Goal: Book appointment/travel/reservation

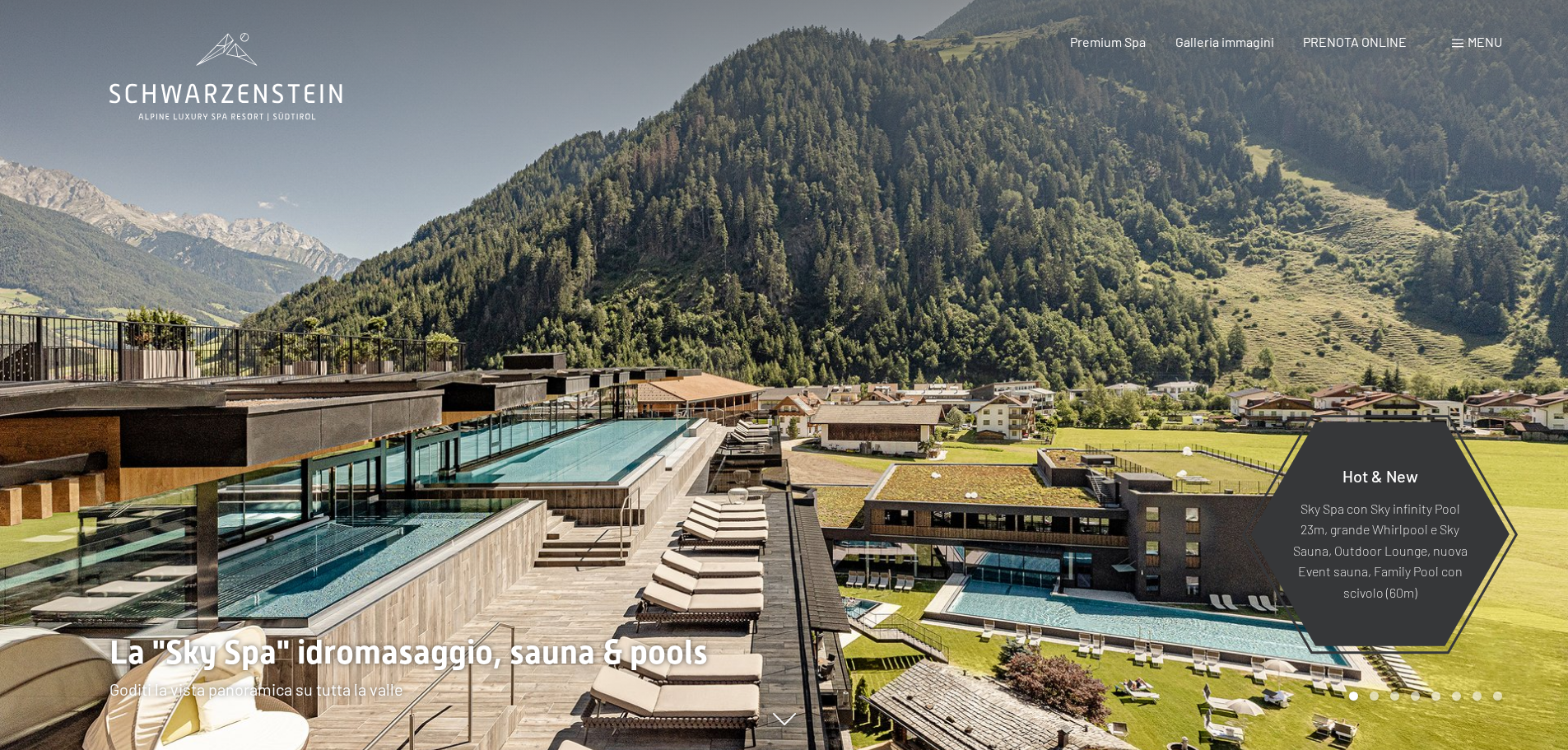
click at [1471, 45] on span "Menu" at bounding box center [1485, 41] width 34 height 16
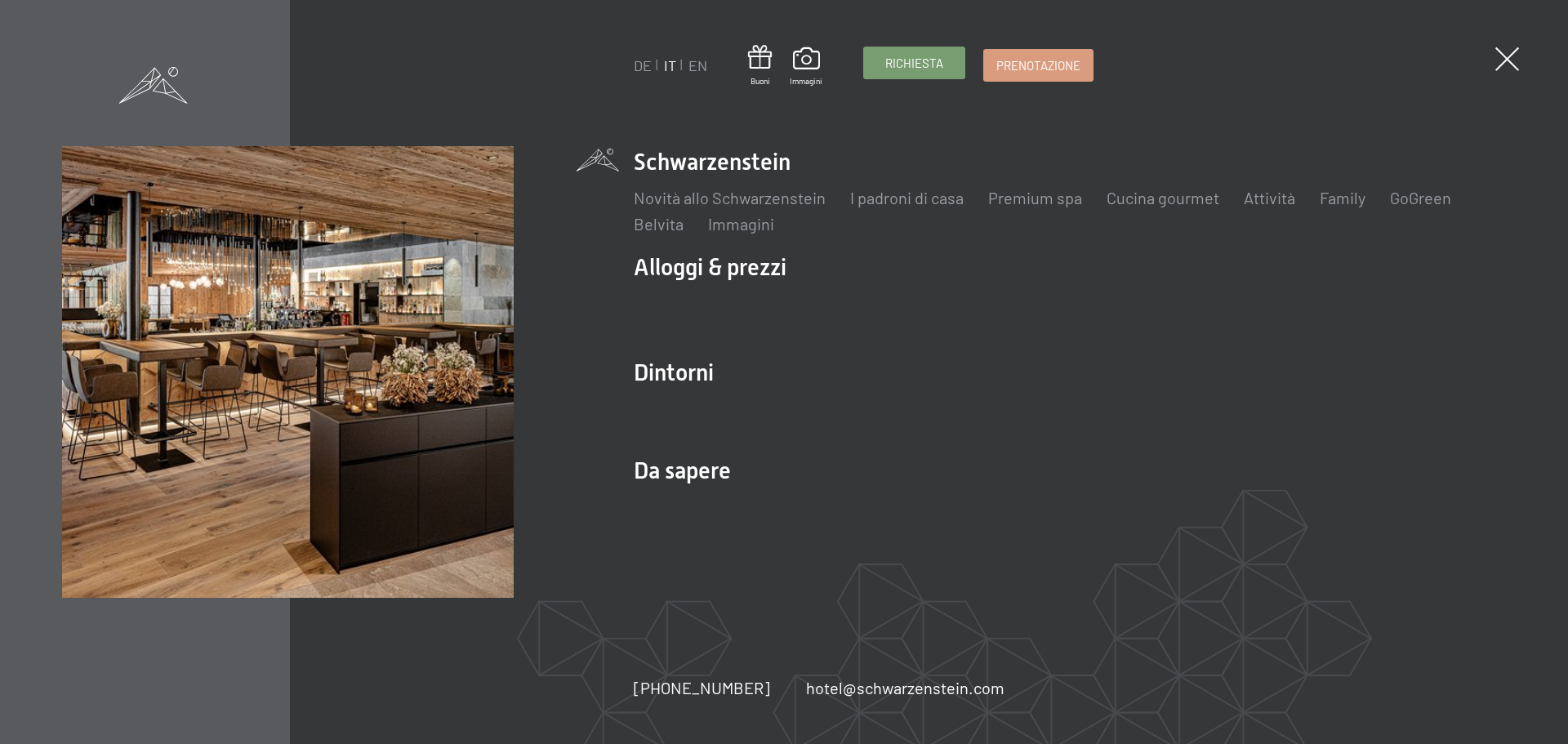
click at [903, 56] on span "Richiesta" at bounding box center [914, 63] width 58 height 17
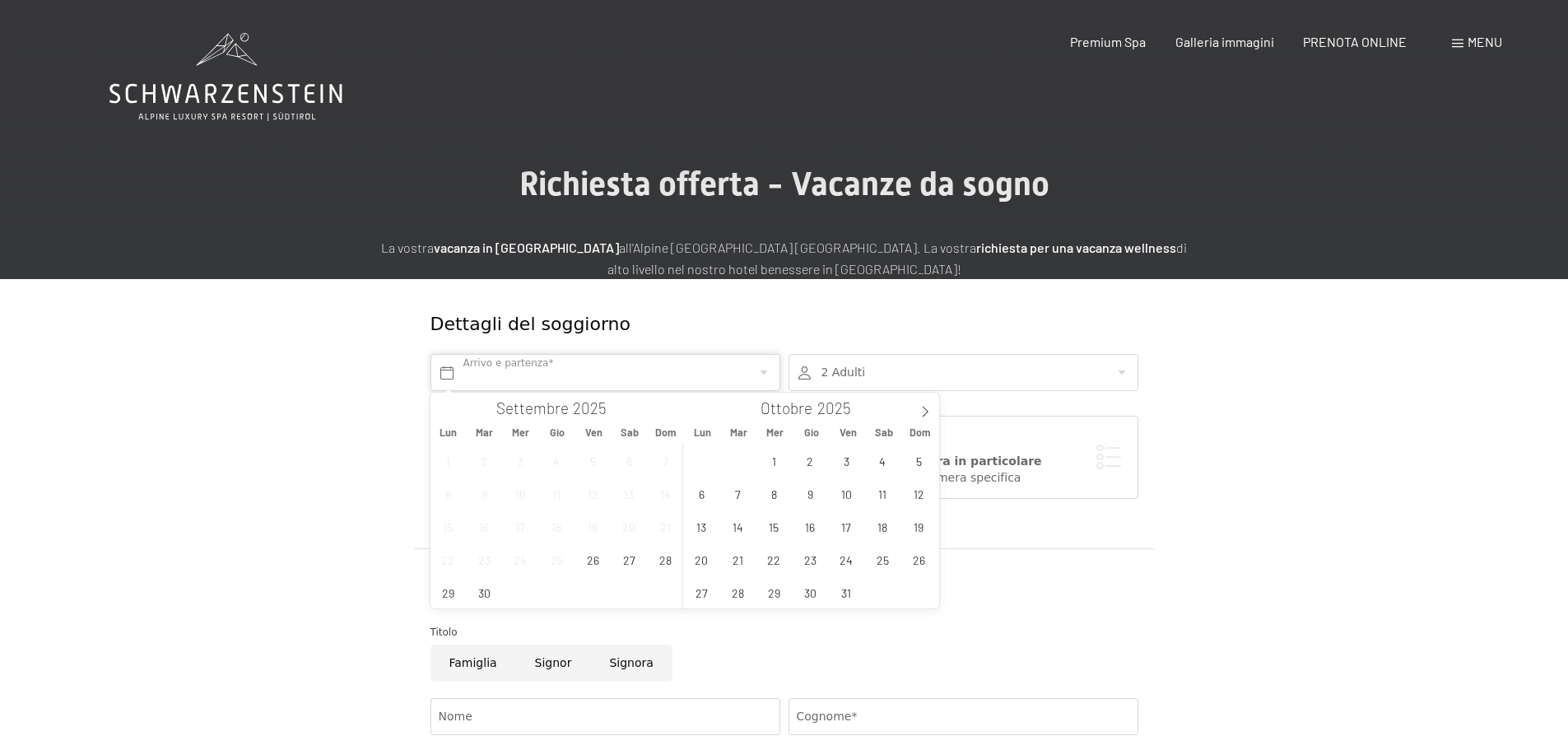
click at [572, 371] on input "text" at bounding box center [605, 372] width 350 height 37
click at [925, 415] on icon at bounding box center [925, 411] width 12 height 12
click at [925, 415] on icon at bounding box center [925, 411] width 6 height 11
click at [846, 537] on span "19" at bounding box center [846, 526] width 32 height 32
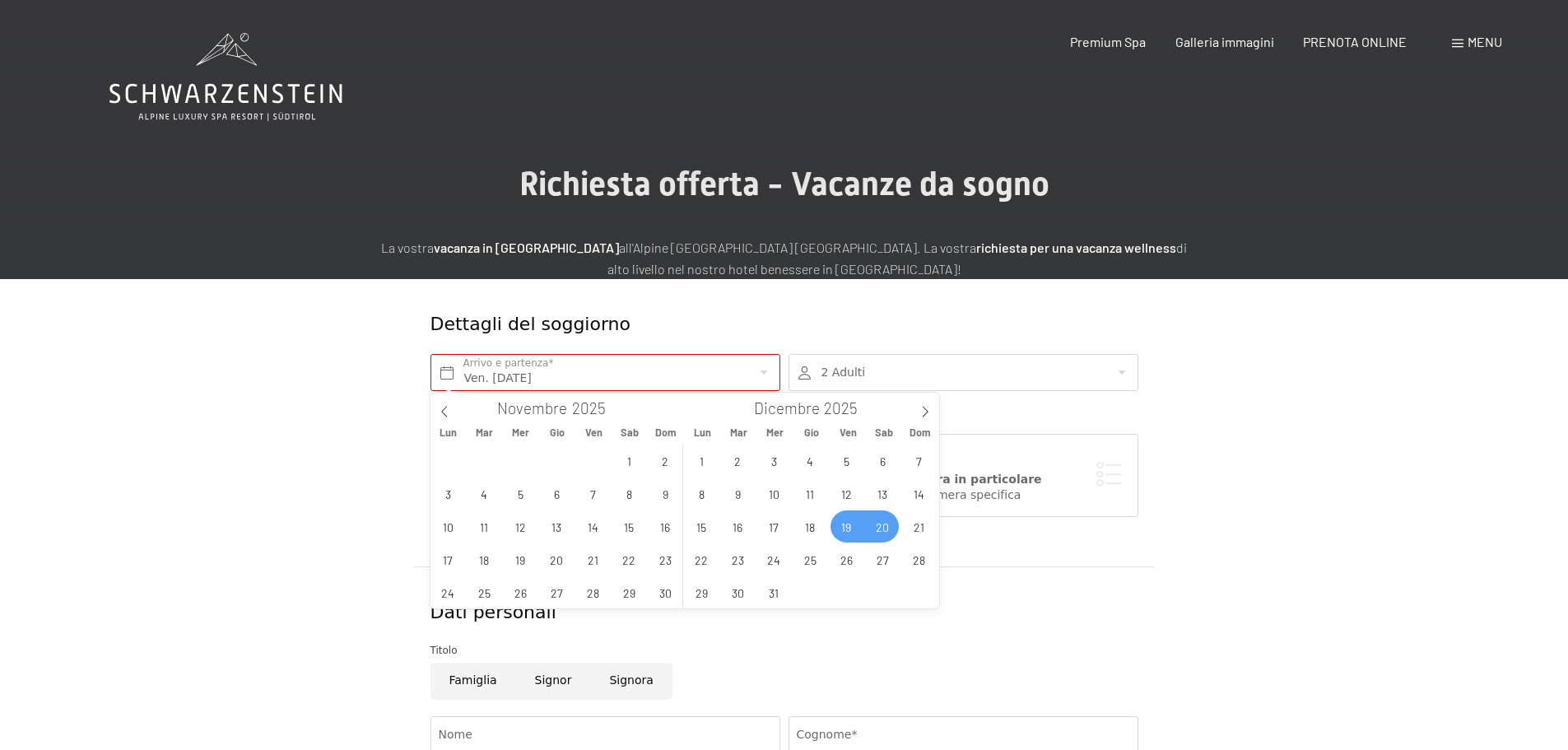
click at [872, 528] on span "20" at bounding box center [883, 526] width 32 height 32
type input "Ven. 19/12/2025 - Sab. 20/12/2025"
type input "2026"
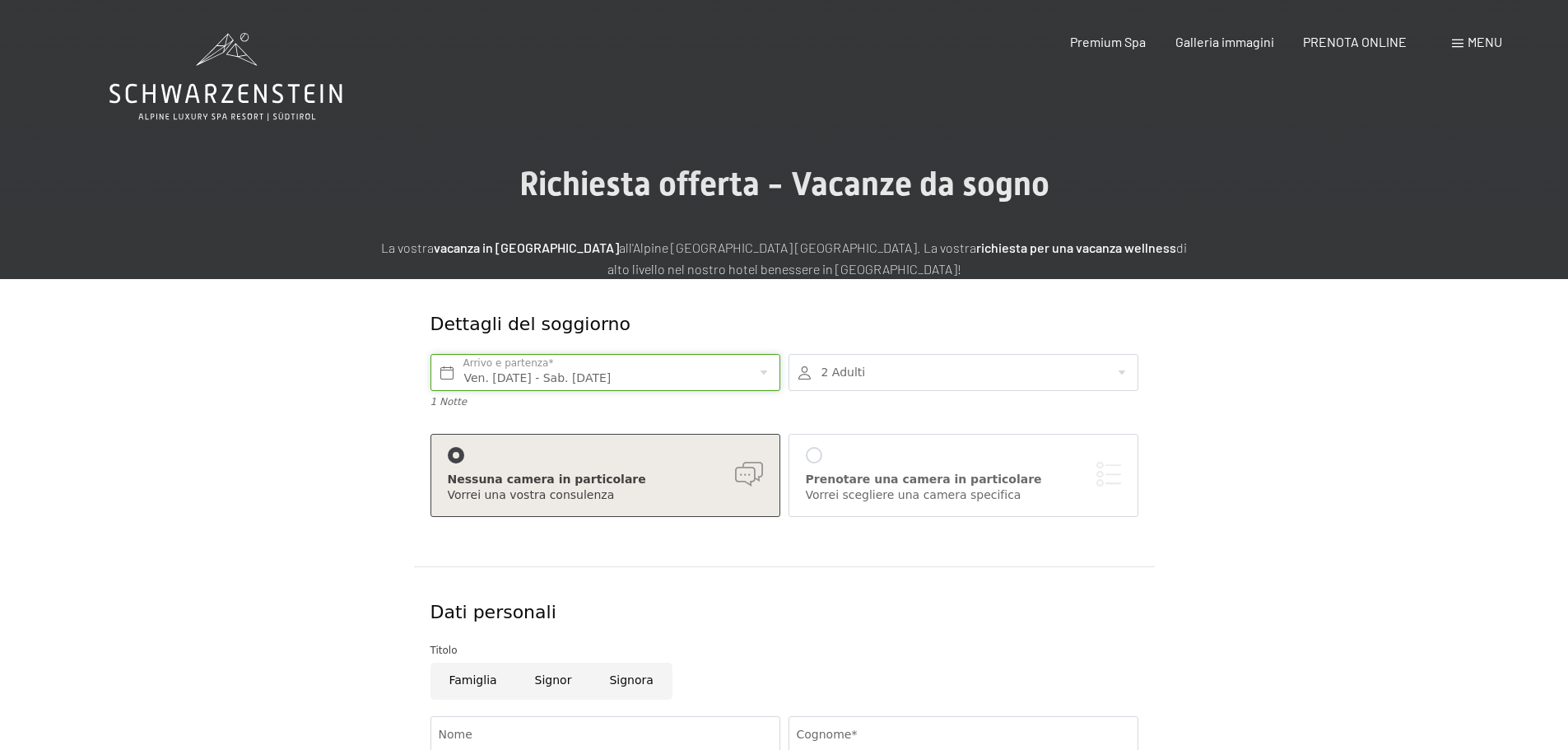
click at [741, 381] on input "Ven. 19/12/2025 - Sab. 20/12/2025" at bounding box center [605, 372] width 350 height 37
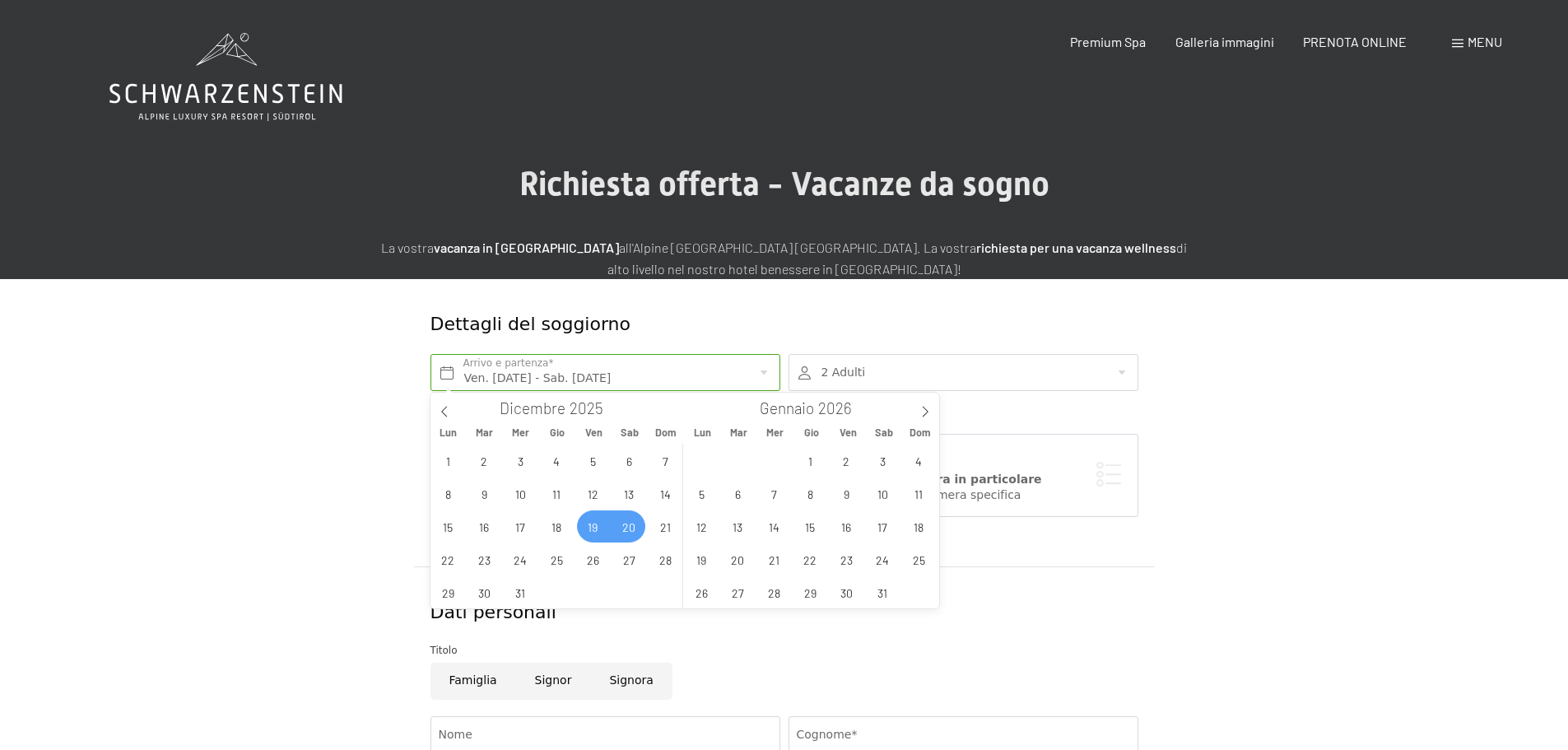
click at [632, 526] on span "20" at bounding box center [629, 526] width 32 height 32
click at [487, 564] on span "23" at bounding box center [484, 559] width 32 height 32
type input "Sab. 20/12/2025 - Mar. 23/12/2025"
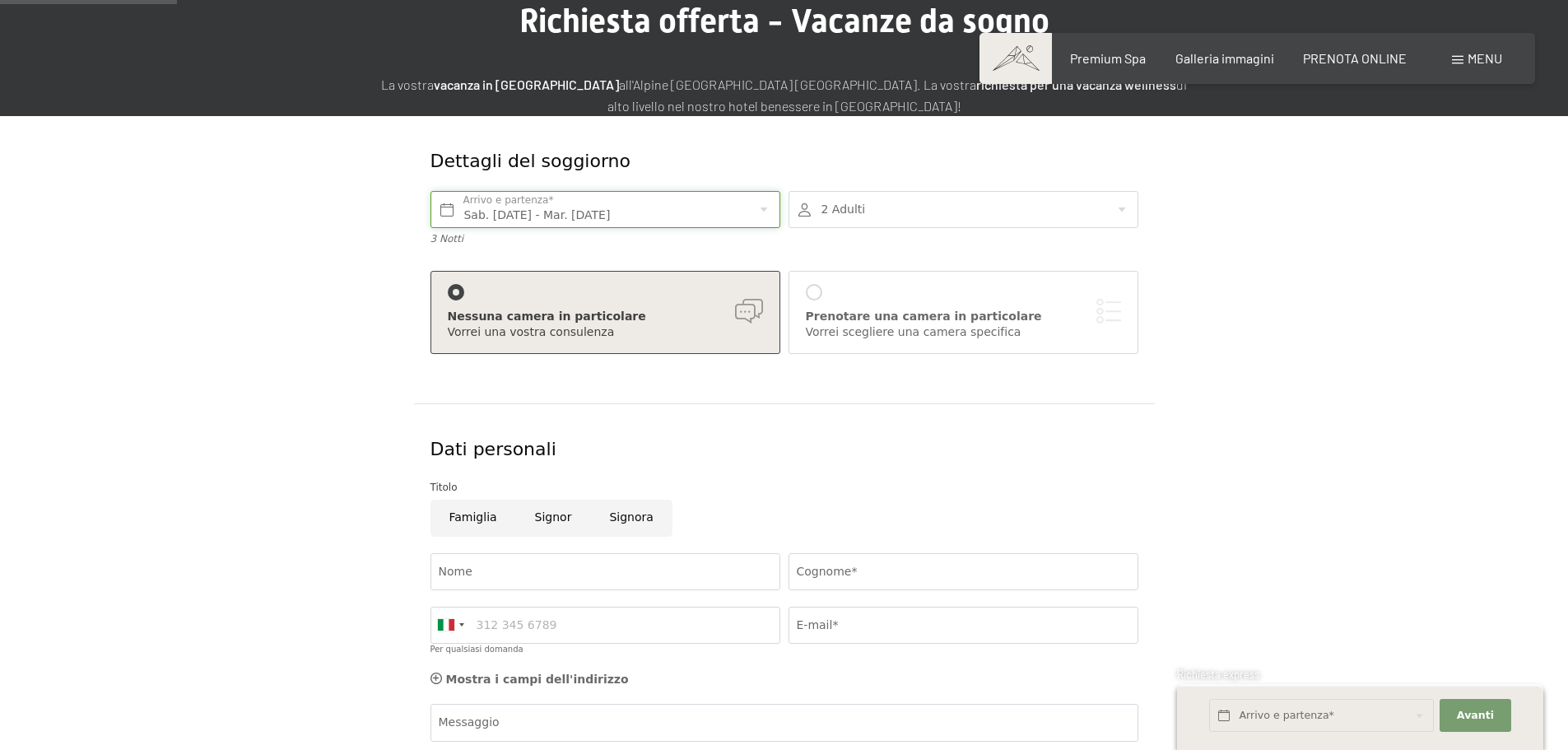
scroll to position [164, 0]
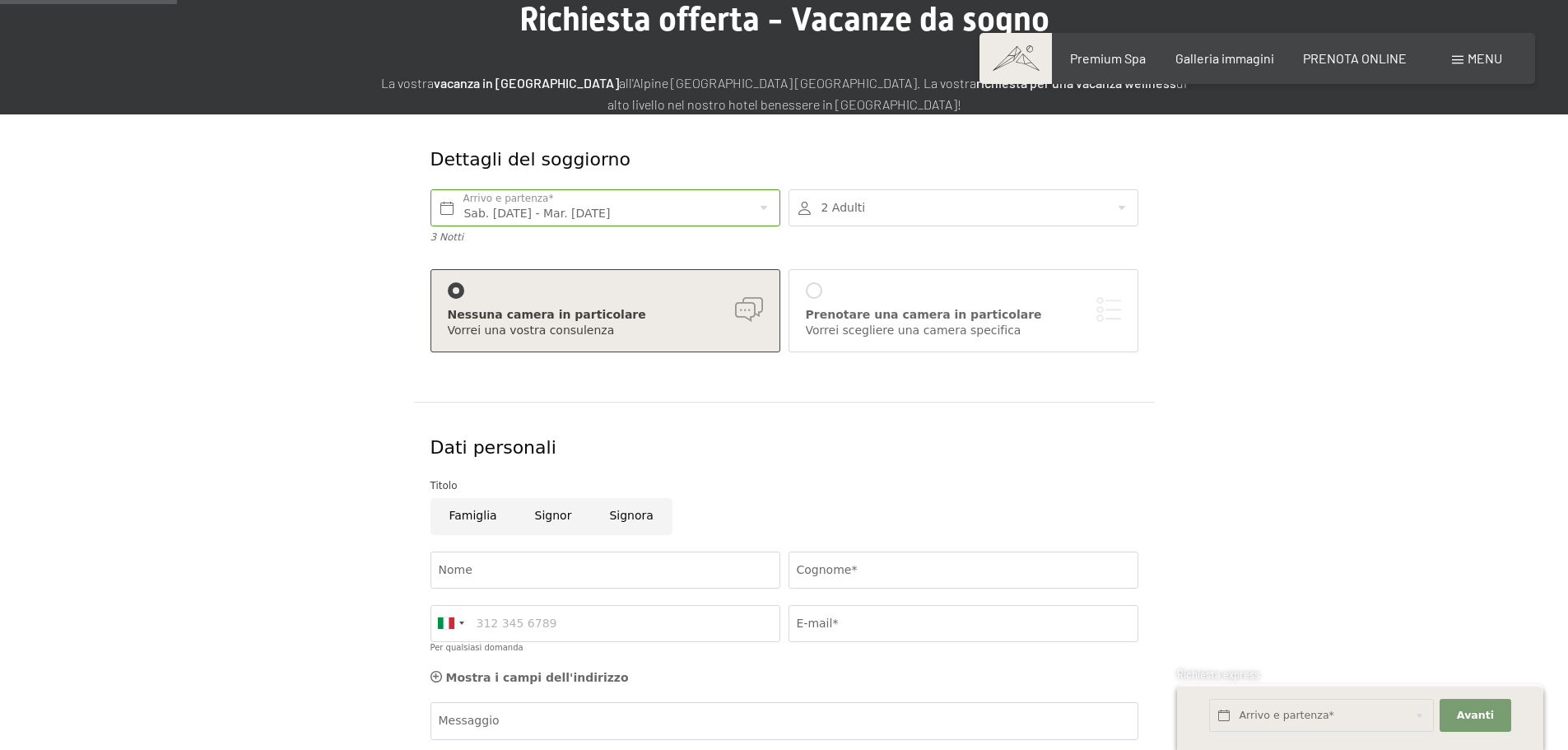
click at [1059, 207] on div at bounding box center [963, 208] width 350 height 37
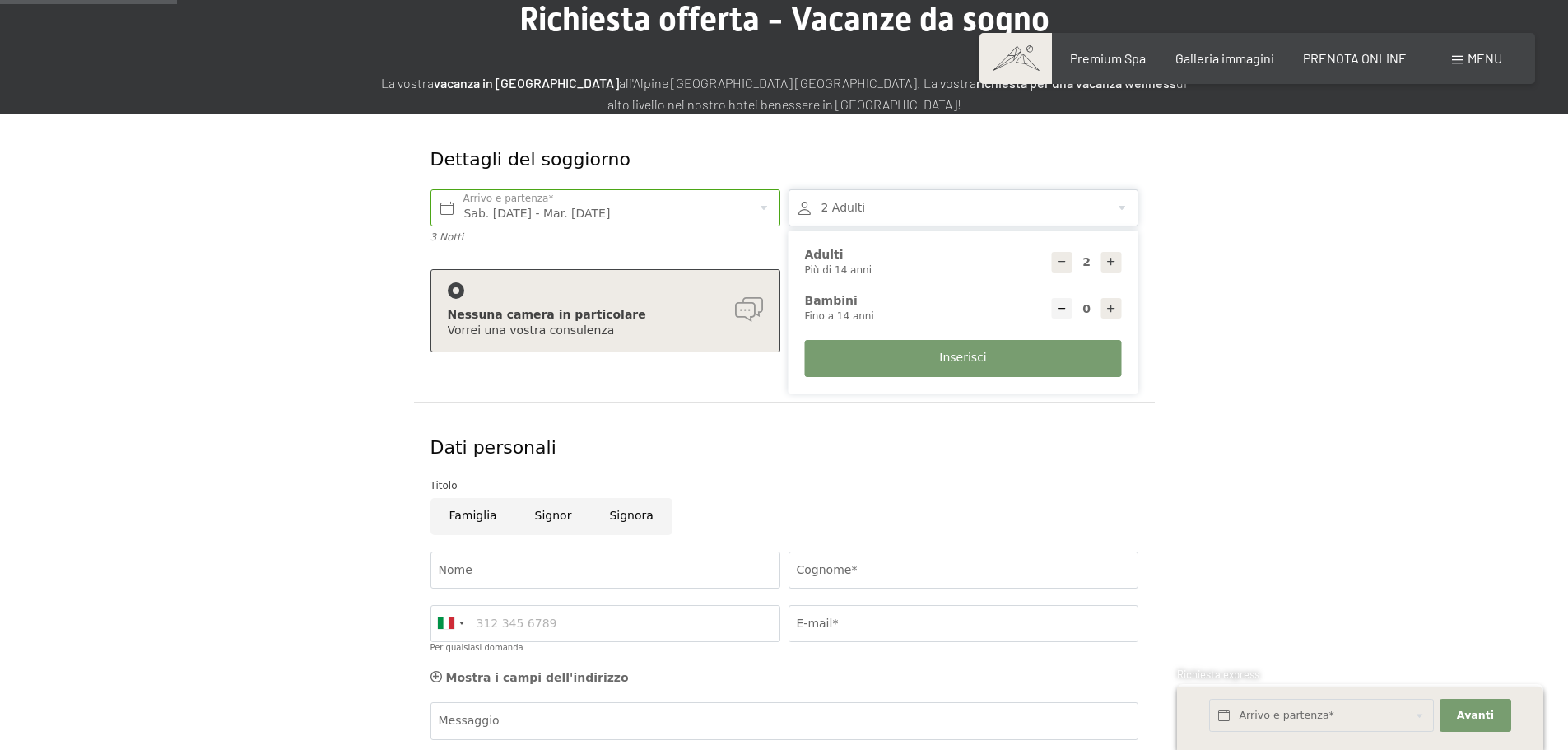
click at [1112, 306] on icon at bounding box center [1112, 309] width 12 height 12
type input "1"
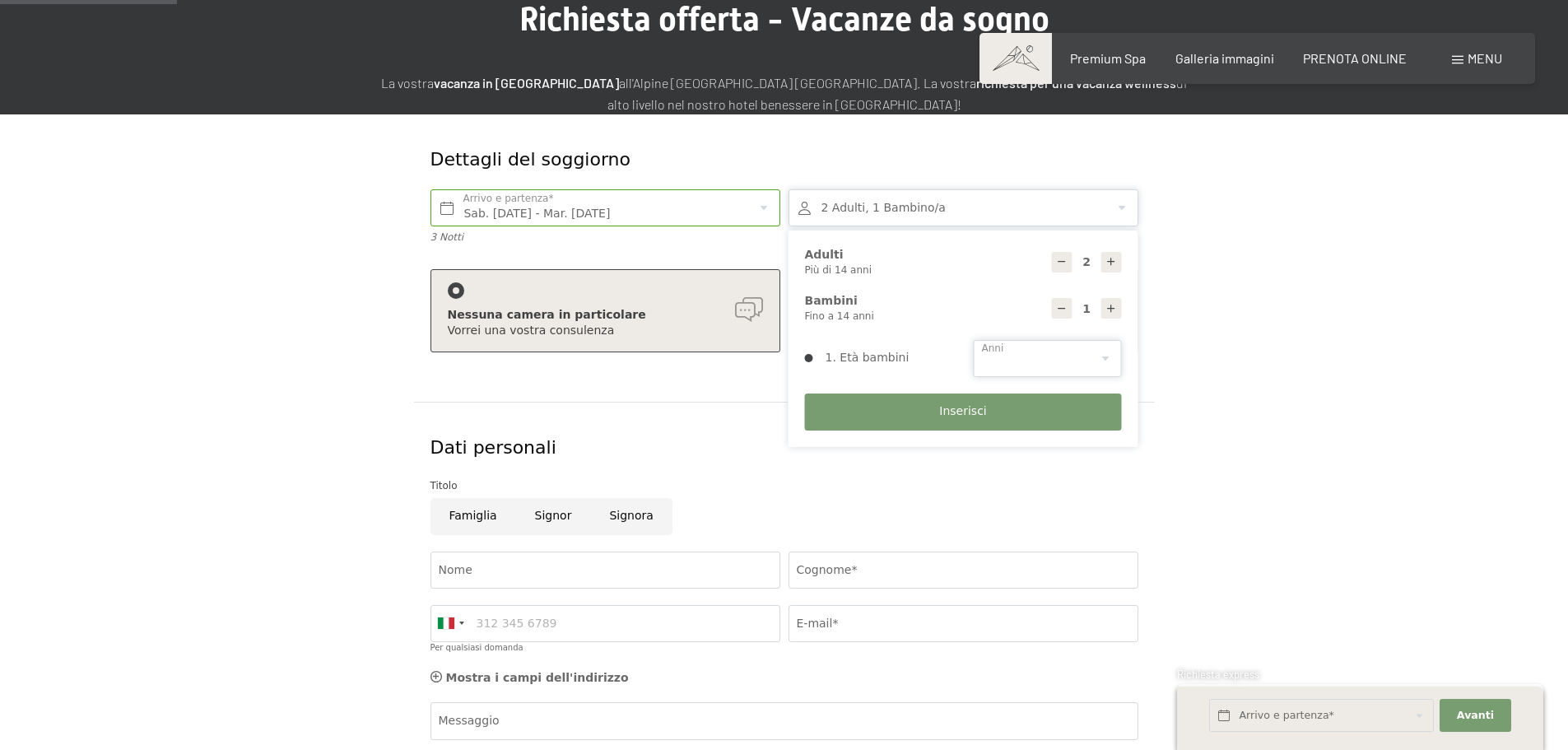
click at [1072, 345] on select "0 1 2 3 4 5 6 7 8 9 10 11 12 13 14" at bounding box center [1048, 358] width 149 height 37
select select "1"
click at [974, 340] on select "0 1 2 3 4 5 6 7 8 9 10 11 12 13 14" at bounding box center [1048, 358] width 149 height 37
click at [1010, 410] on button "Inserisci" at bounding box center [964, 412] width 317 height 37
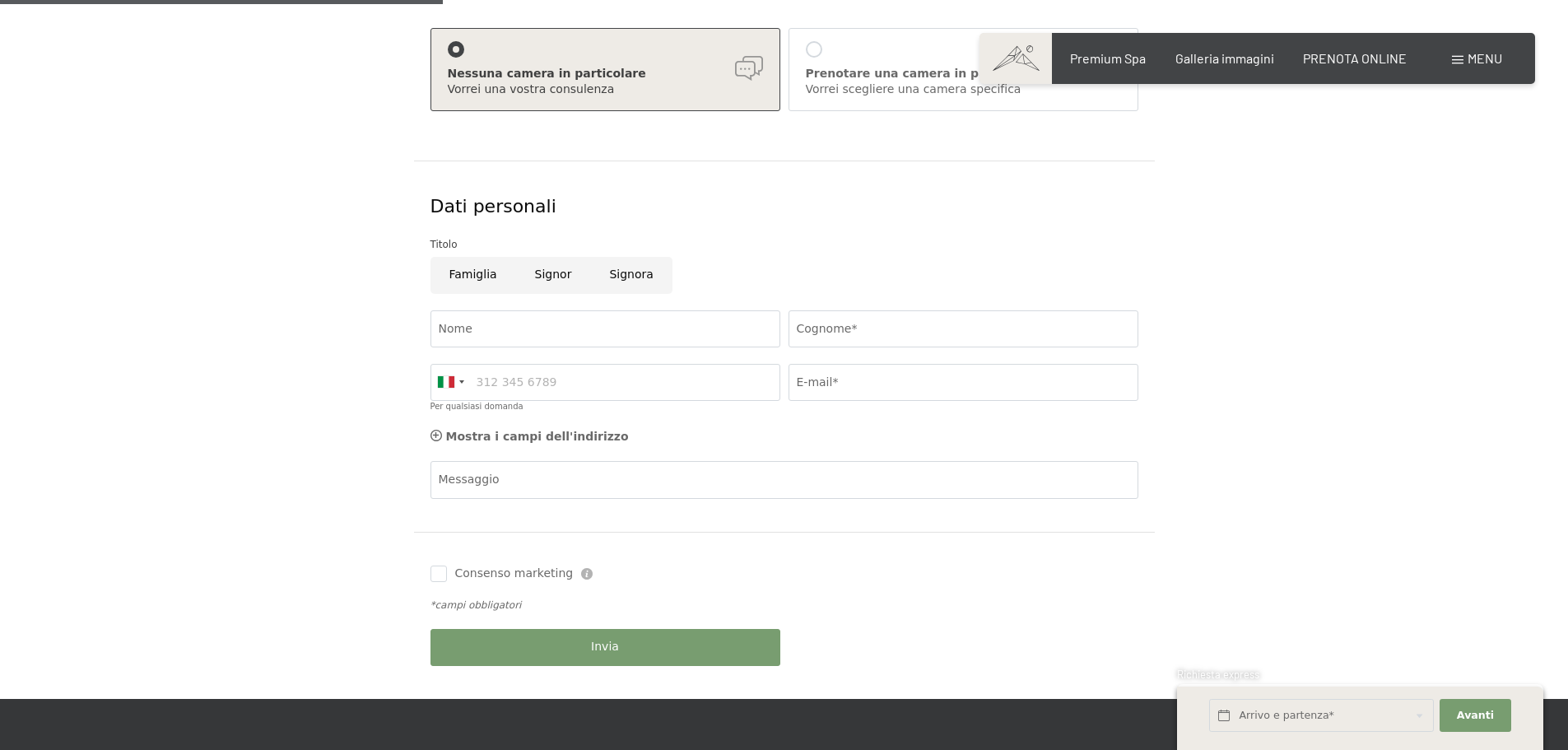
scroll to position [411, 0]
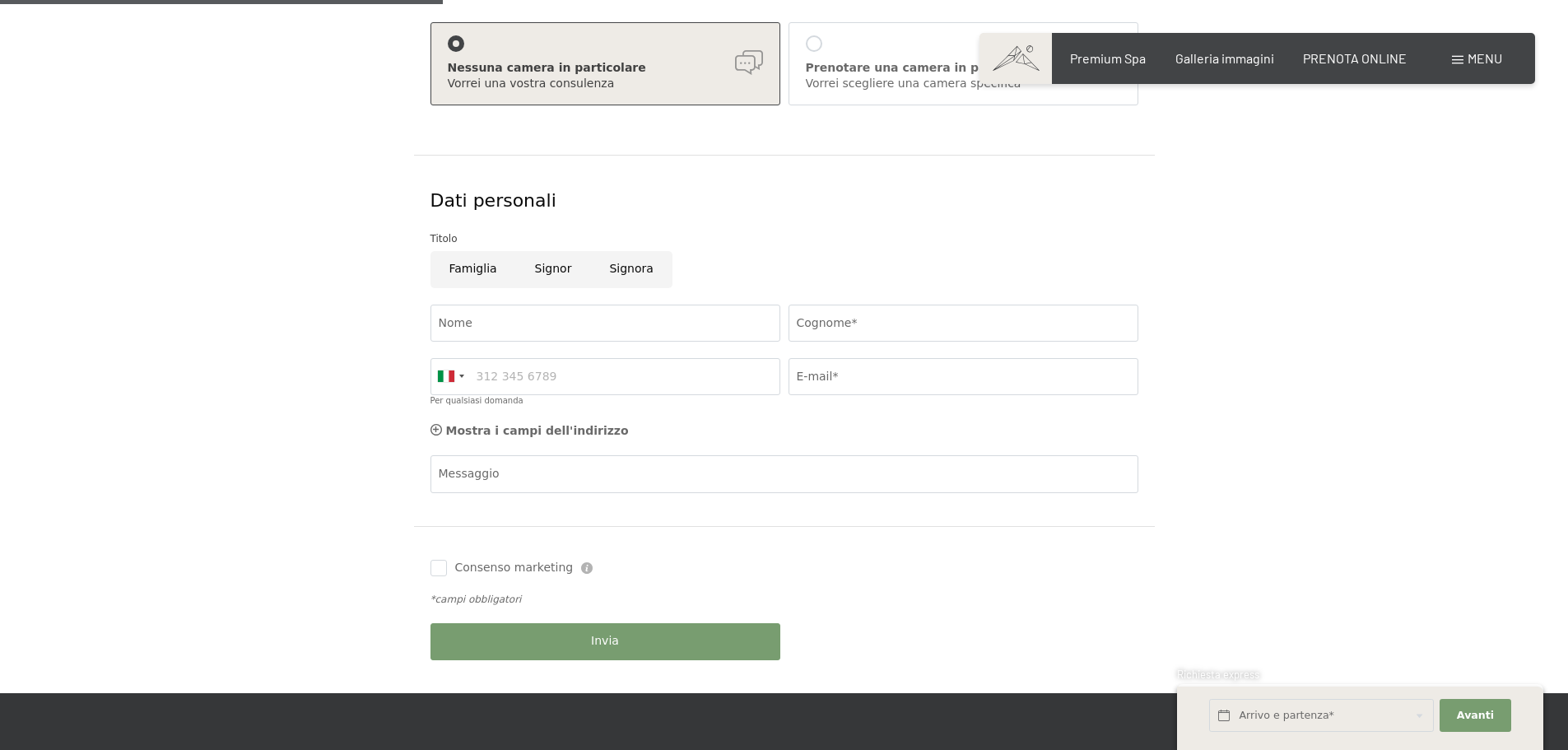
click at [492, 272] on input "Famiglia" at bounding box center [473, 269] width 86 height 37
radio input "true"
click at [882, 320] on input "Cognome*" at bounding box center [963, 323] width 350 height 37
type input "VANOLI"
click at [846, 380] on input "E-mail*" at bounding box center [963, 376] width 350 height 37
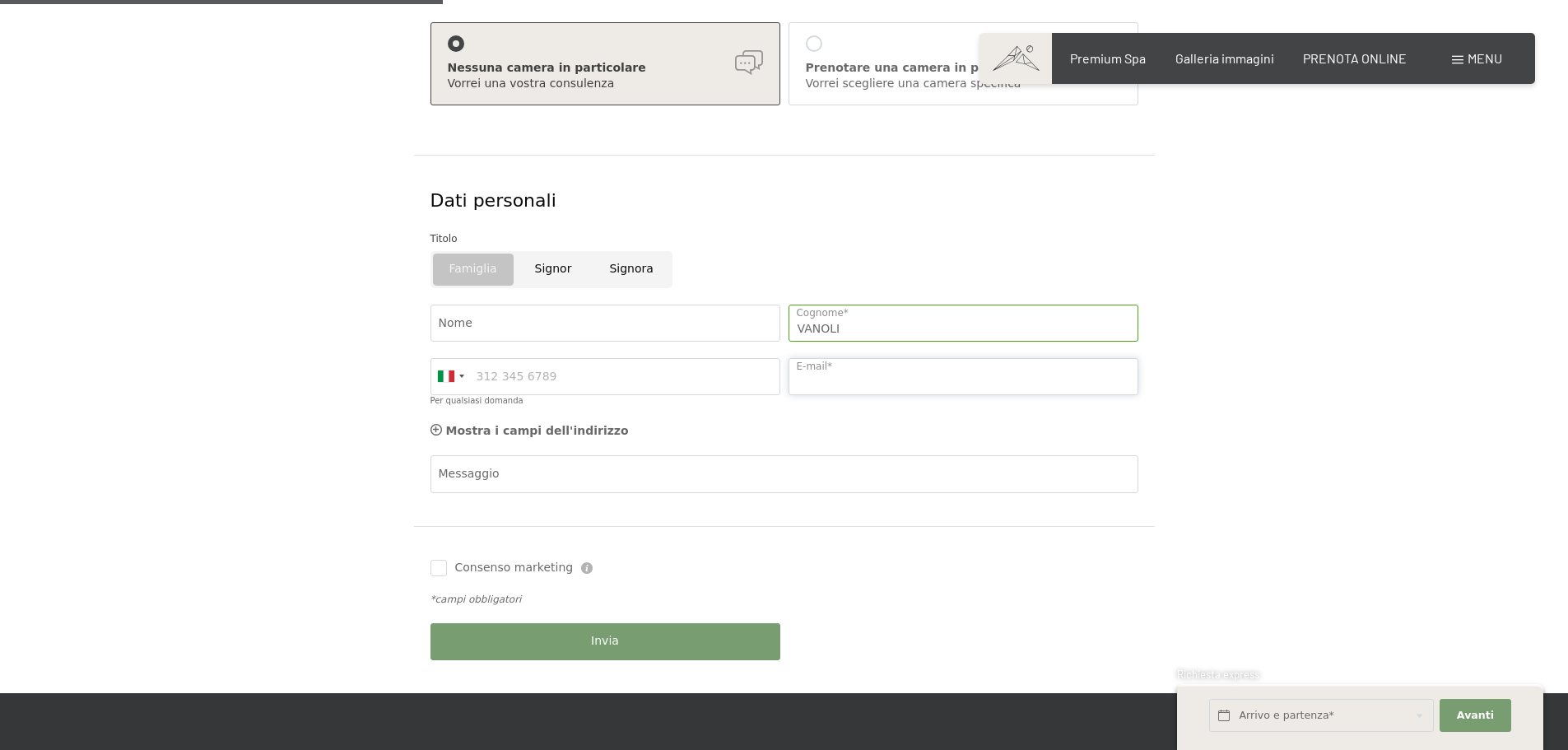
type input "alessiovanoli1992@gmail.com"
click at [539, 642] on button "Invia" at bounding box center [605, 642] width 350 height 37
